Goal: Transaction & Acquisition: Obtain resource

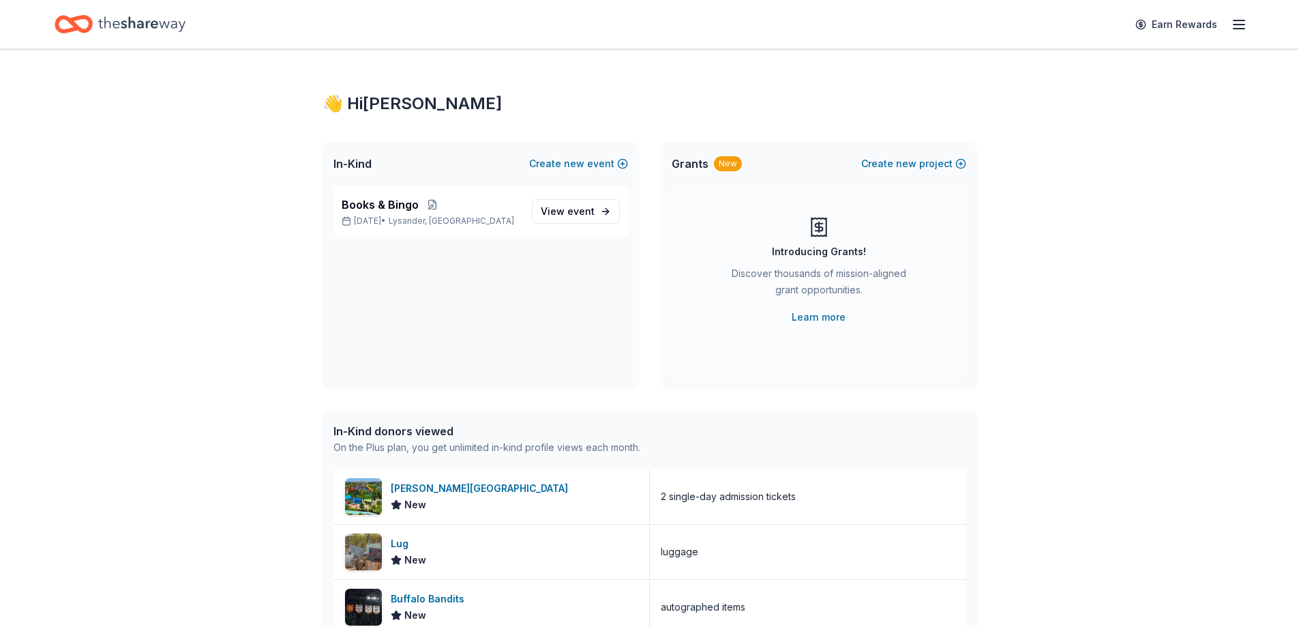
click at [1102, 267] on div "👋 Hi [PERSON_NAME] In-Kind Create new event Books & Bingo [DATE] • Lysander, [G…" at bounding box center [649, 525] width 1299 height 952
click at [383, 221] on p "[DATE] • Lysander, [GEOGRAPHIC_DATA]" at bounding box center [431, 221] width 179 height 11
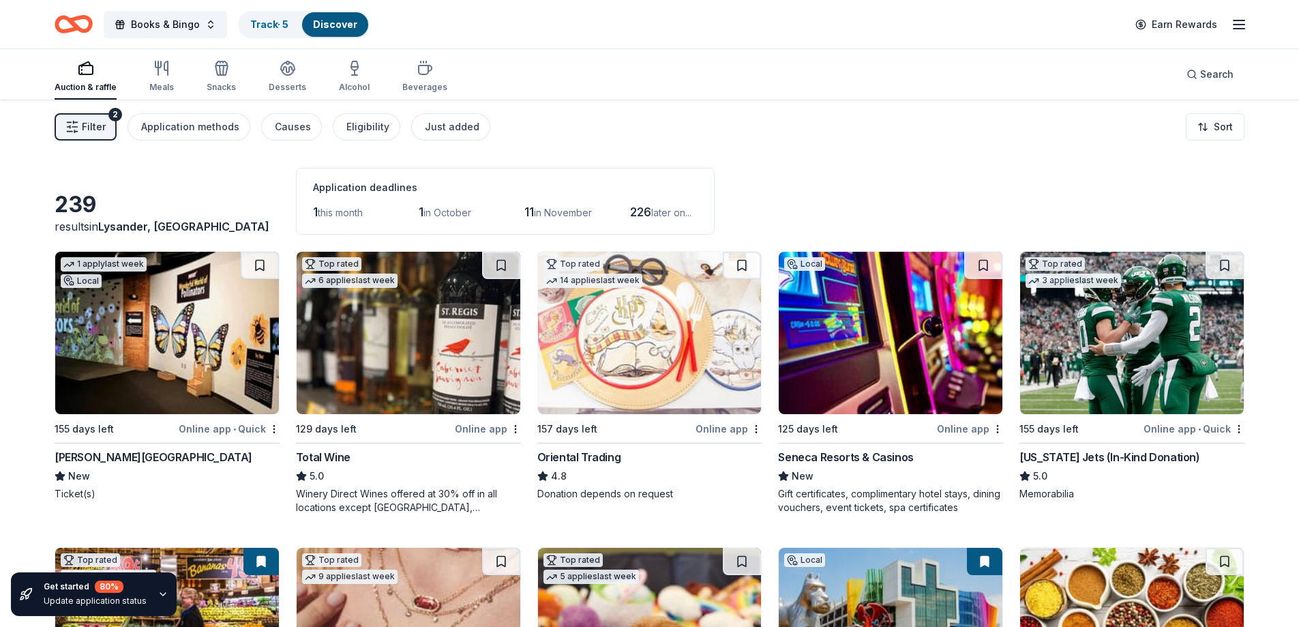
click at [92, 126] on span "Filter" at bounding box center [94, 127] width 24 height 16
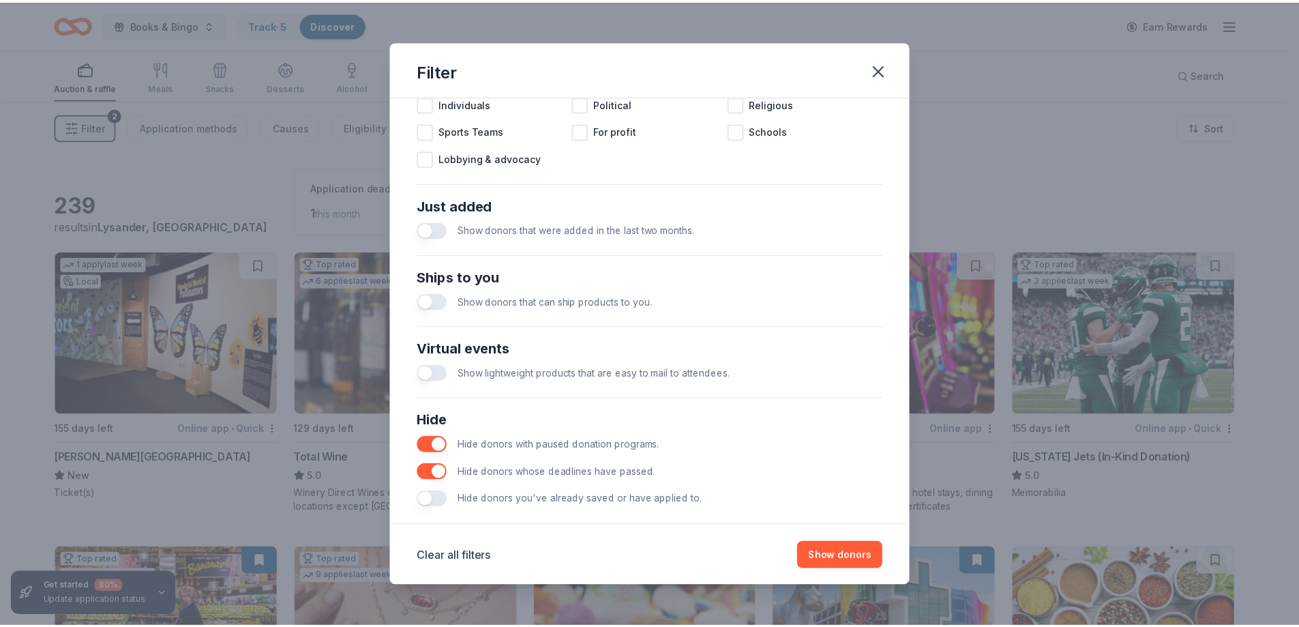
scroll to position [469, 0]
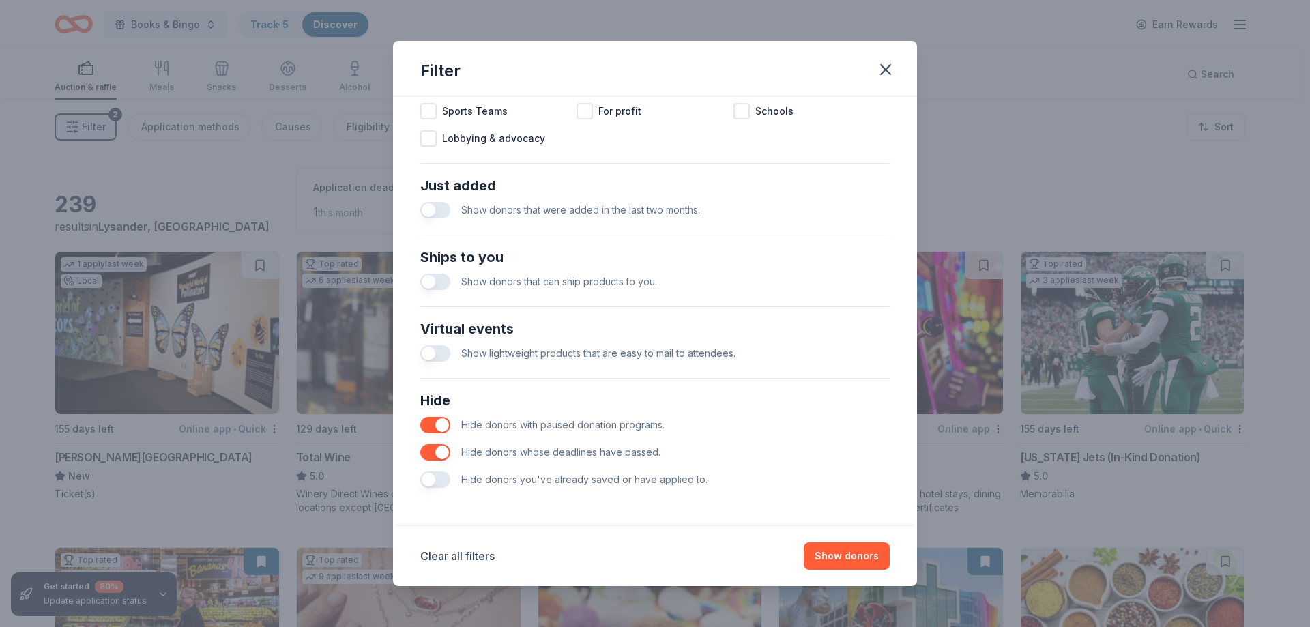
click at [441, 473] on button "button" at bounding box center [435, 479] width 30 height 16
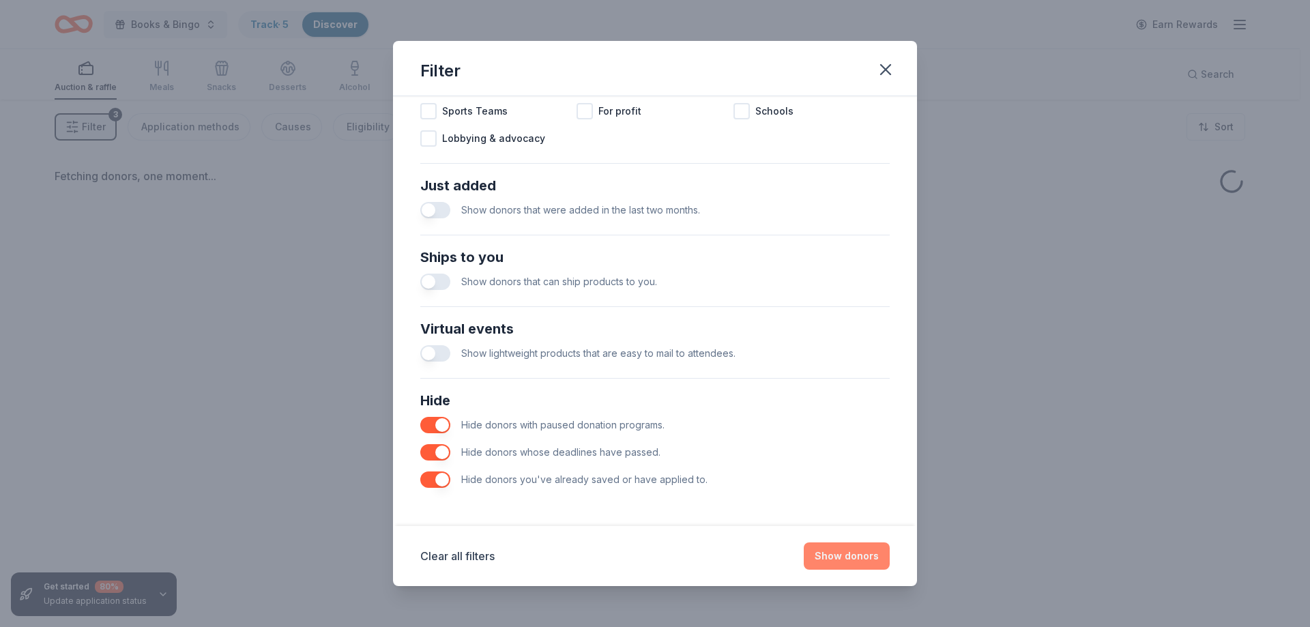
click at [861, 549] on button "Show donors" at bounding box center [847, 555] width 86 height 27
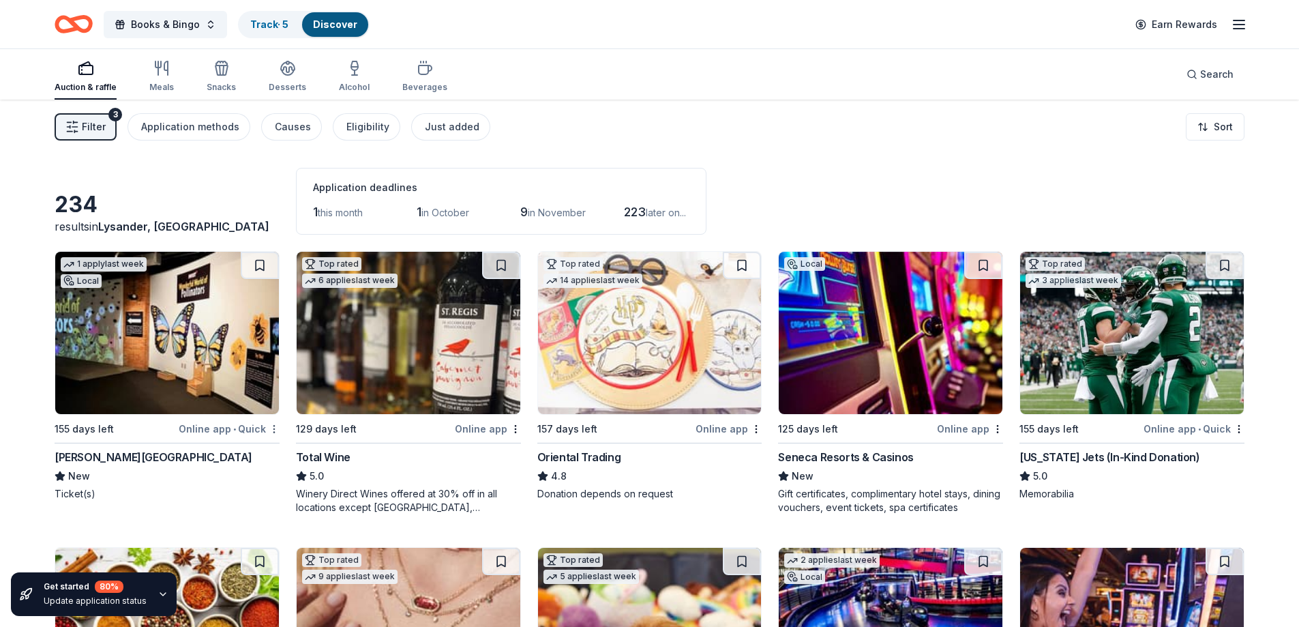
click at [270, 430] on html "Books & Bingo Track · 5 Discover Earn Rewards Auction & raffle Meals Snacks Des…" at bounding box center [649, 313] width 1299 height 627
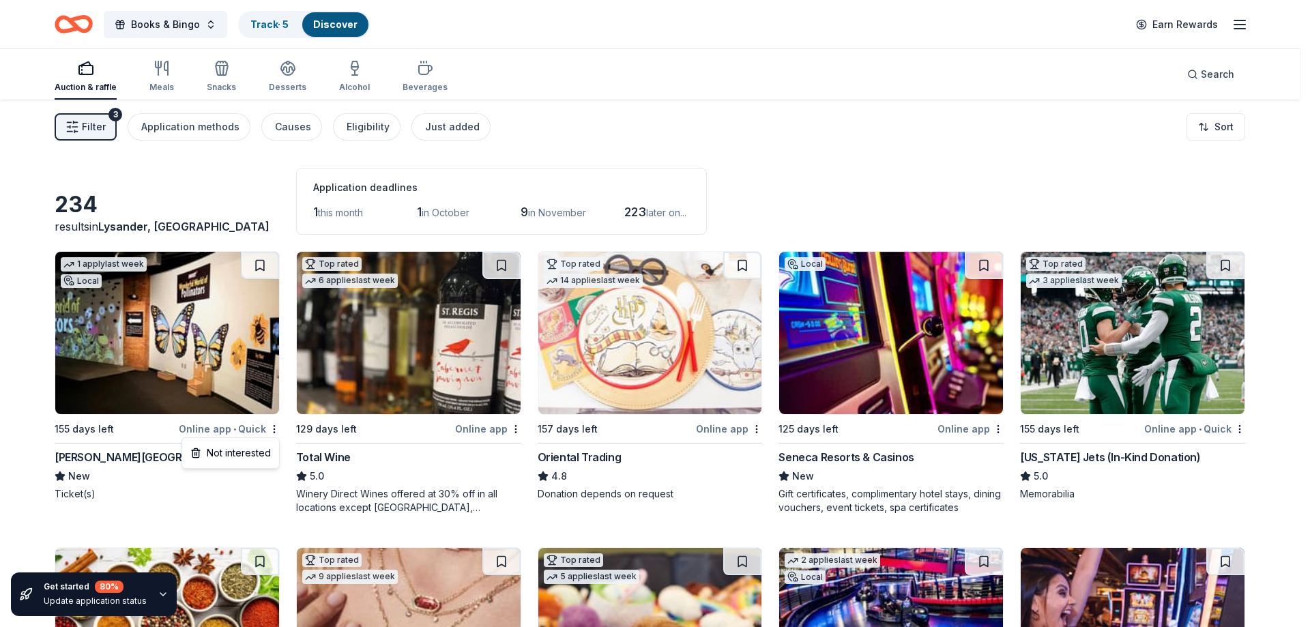
click at [261, 514] on html "Books & Bingo Track · 5 Discover Earn Rewards Auction & raffle Meals Snacks Des…" at bounding box center [655, 313] width 1310 height 627
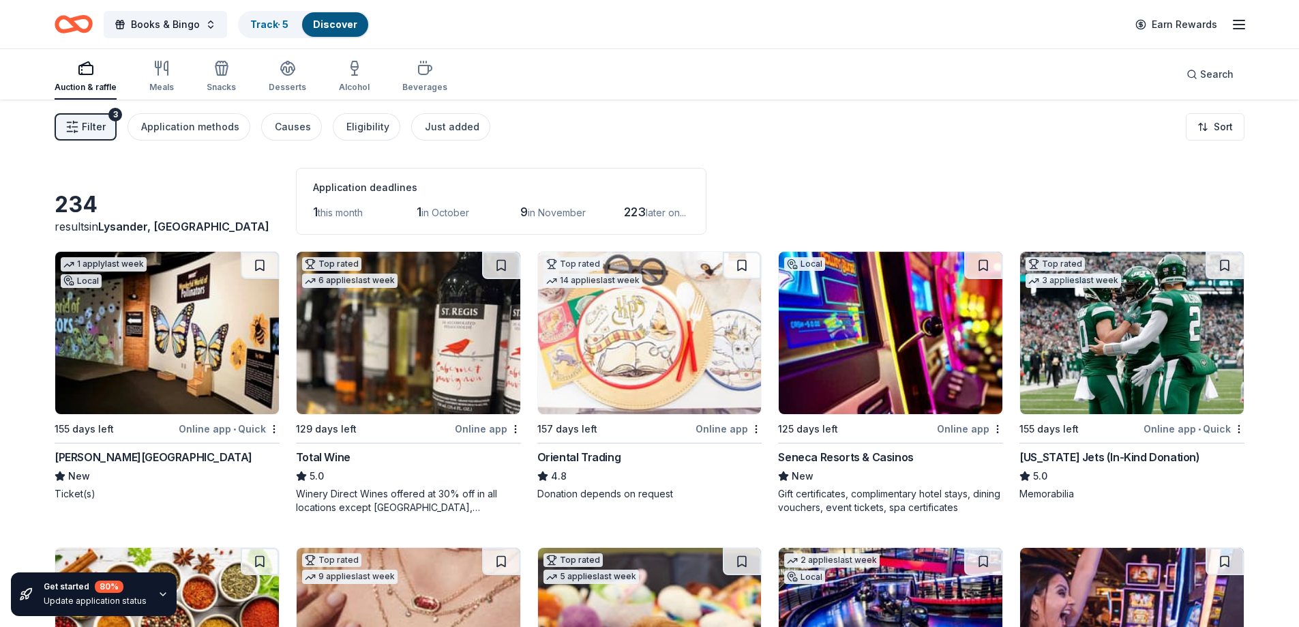
click at [118, 372] on img at bounding box center [167, 333] width 224 height 162
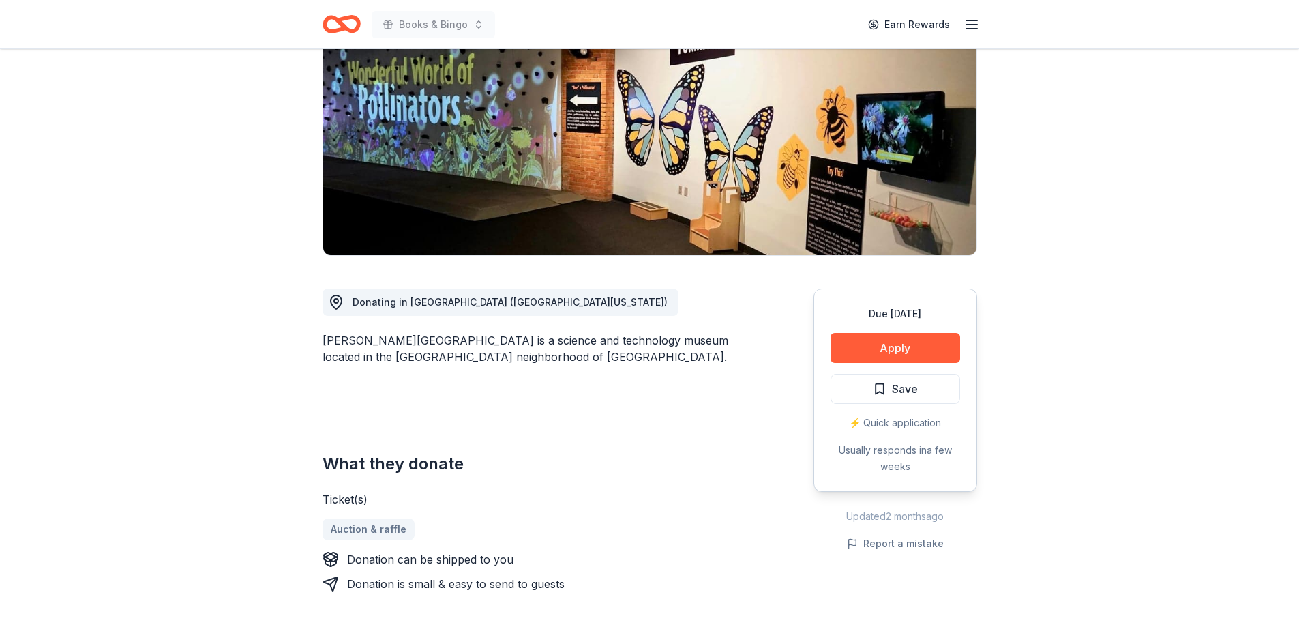
scroll to position [205, 0]
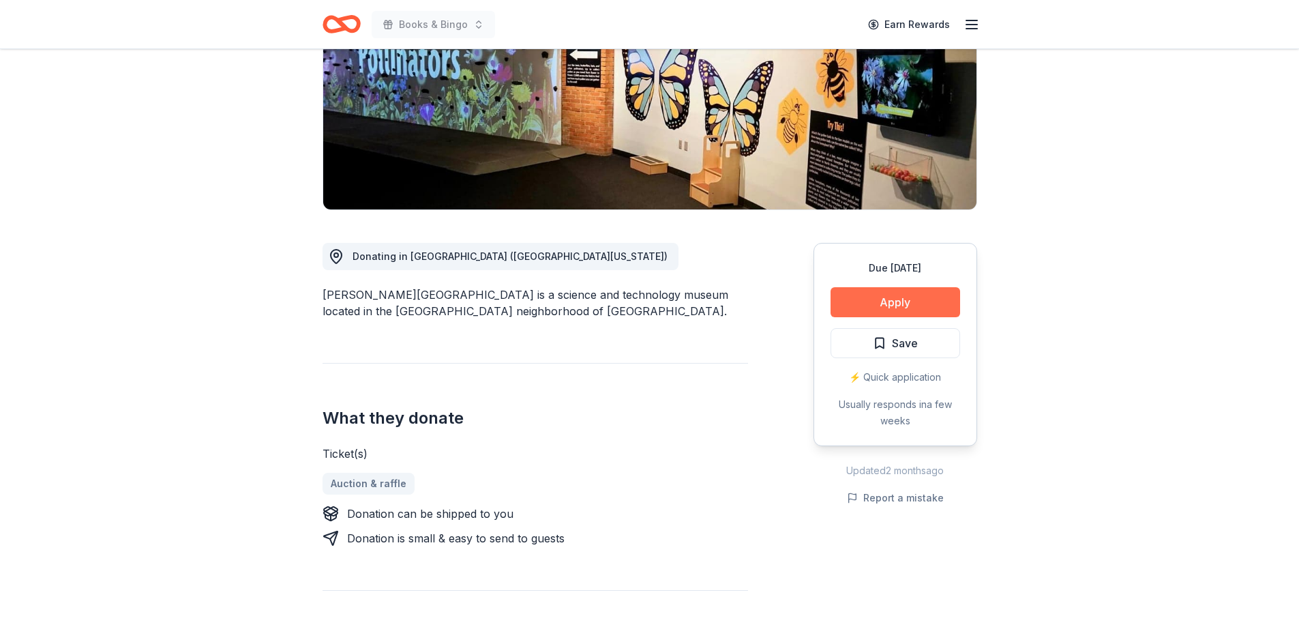
click at [908, 317] on button "Apply" at bounding box center [896, 302] width 130 height 30
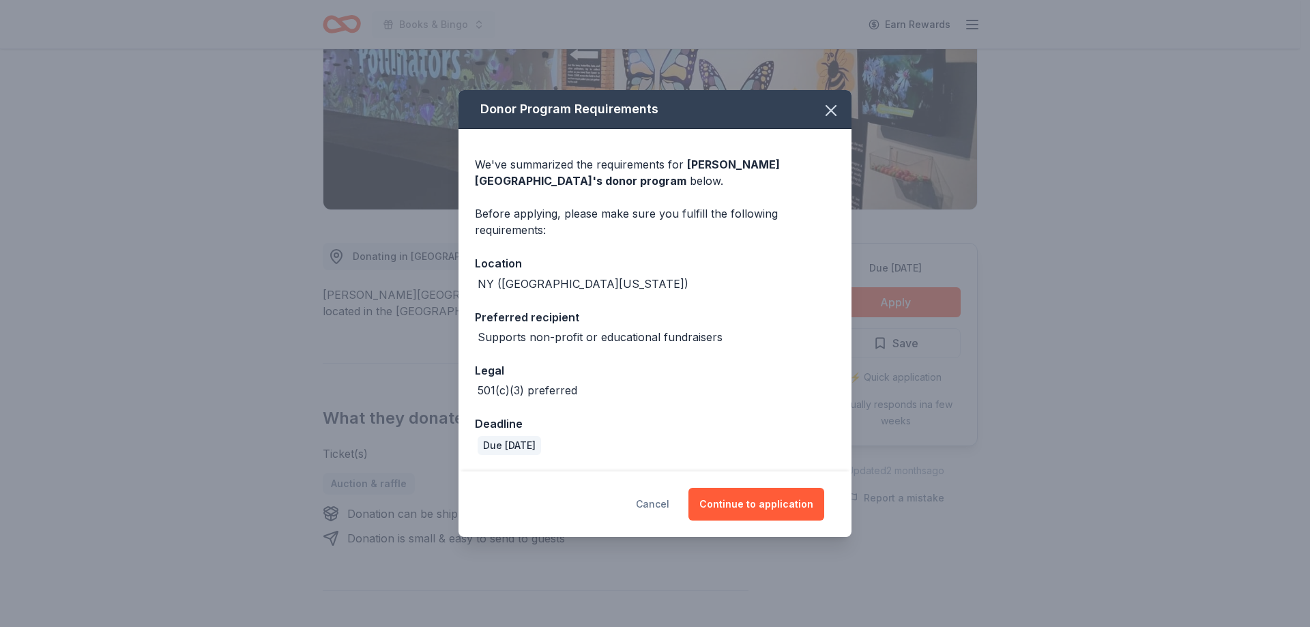
click at [669, 501] on button "Cancel" at bounding box center [652, 504] width 33 height 33
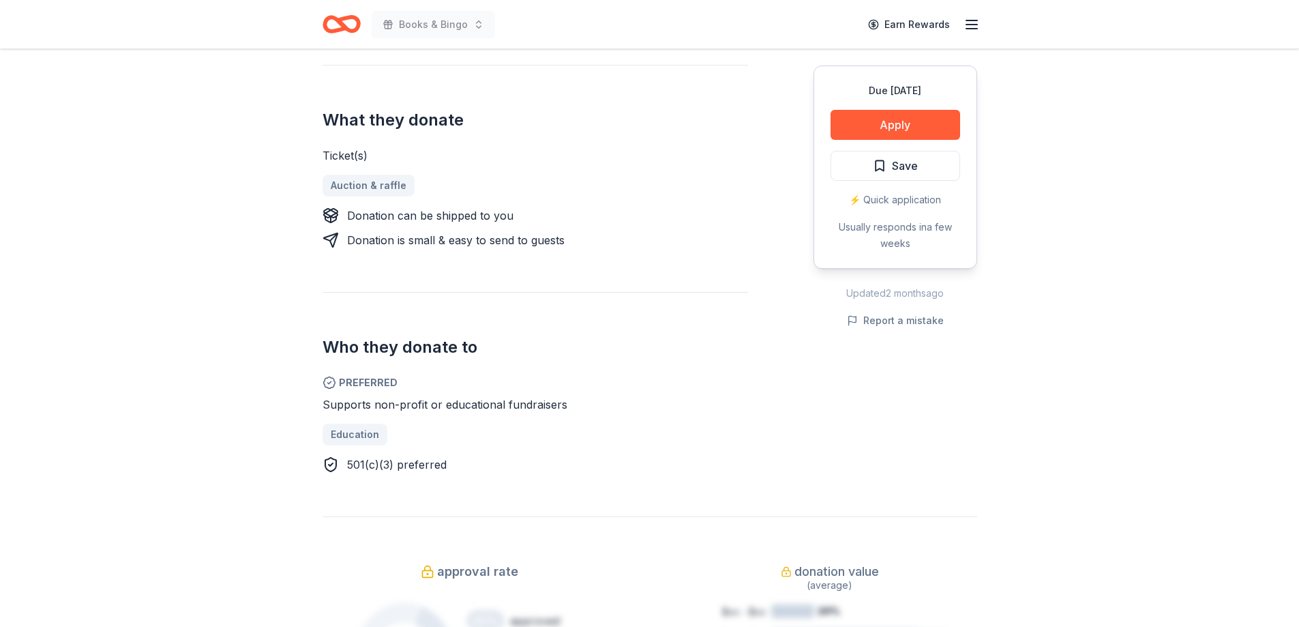
scroll to position [273, 0]
